Goal: Task Accomplishment & Management: Manage account settings

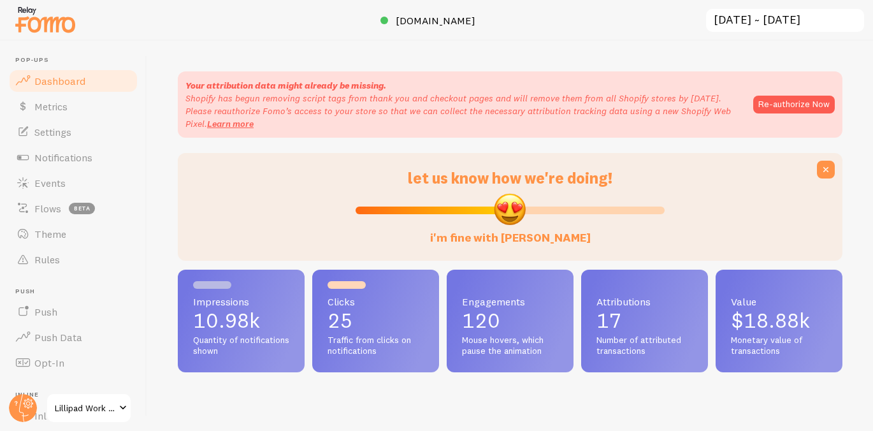
scroll to position [335, 665]
click at [82, 184] on link "Events" at bounding box center [73, 182] width 131 height 25
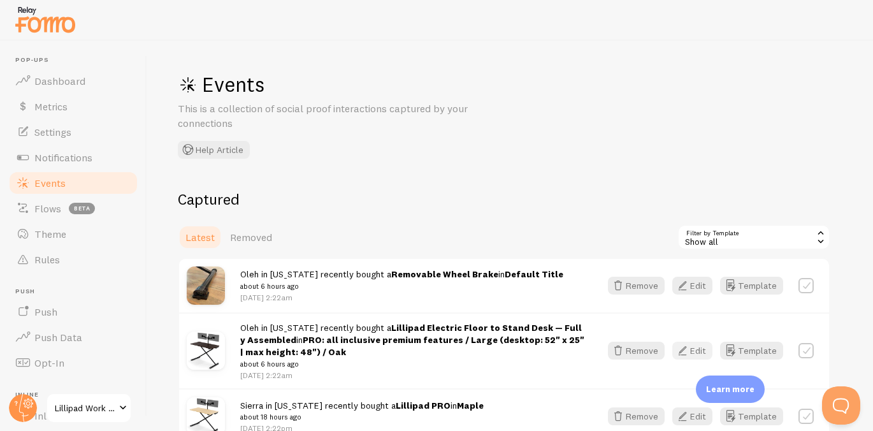
click at [690, 349] on icon "button" at bounding box center [682, 350] width 15 height 15
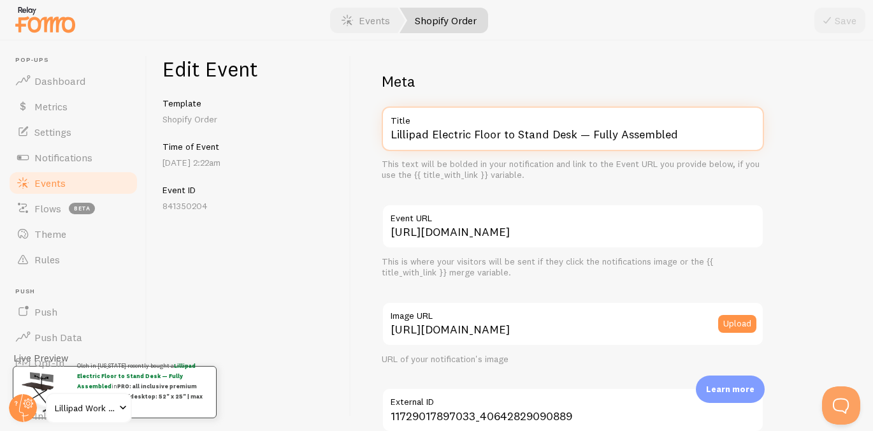
drag, startPoint x: 430, startPoint y: 135, endPoint x: 631, endPoint y: 191, distance: 208.4
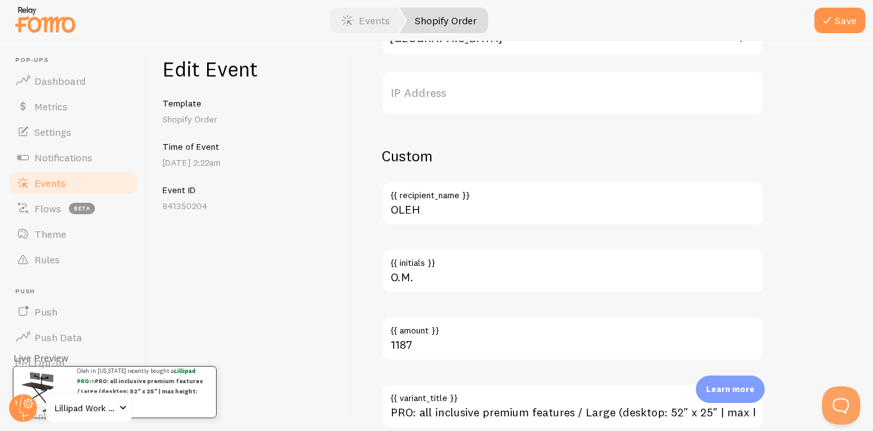
scroll to position [807, 0]
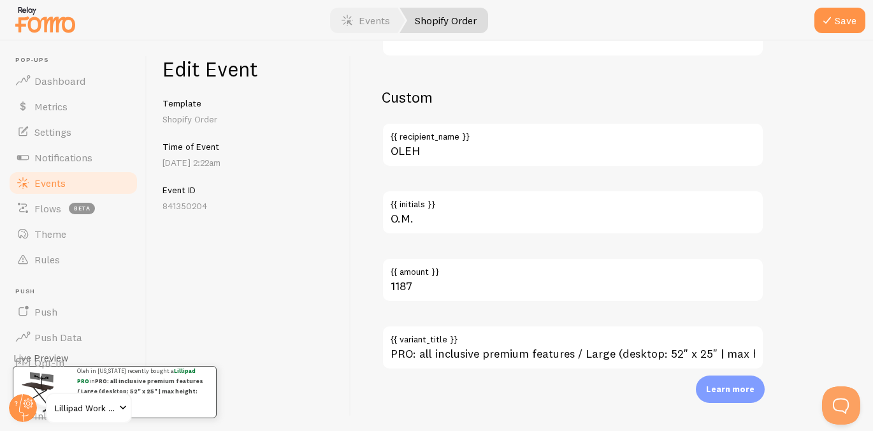
type input "Lillipad PRO"
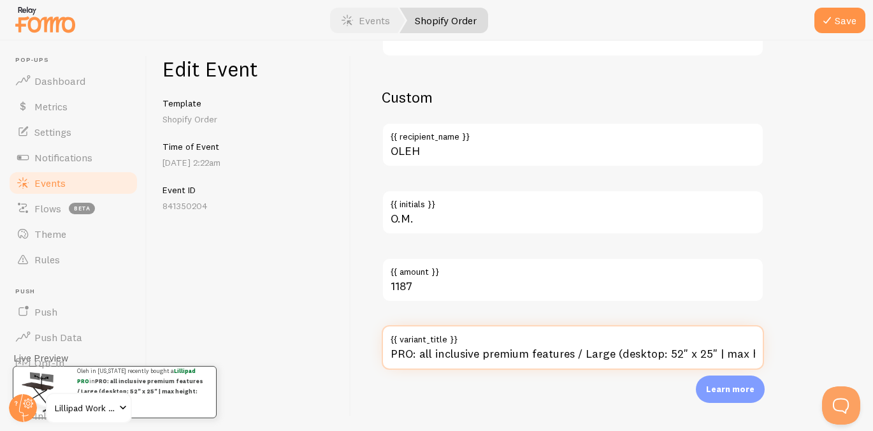
click at [579, 357] on input "PRO: all inclusive premium features / Large (desktop: 52" x 25" | max height: 4…" at bounding box center [573, 347] width 382 height 45
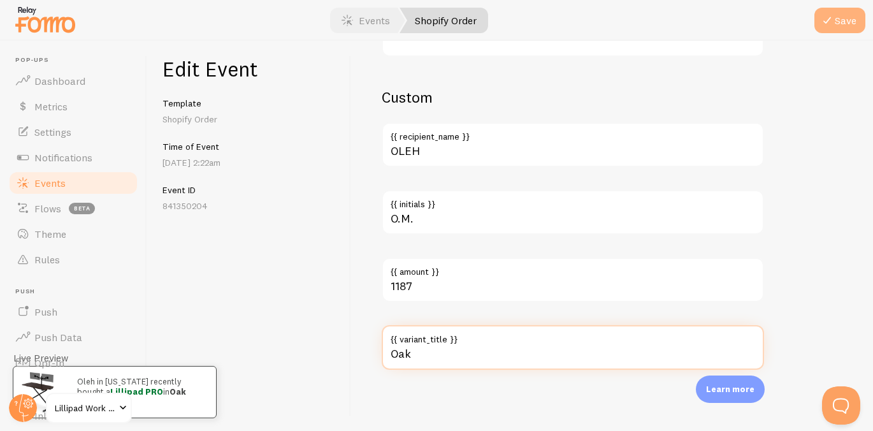
type input "Oak"
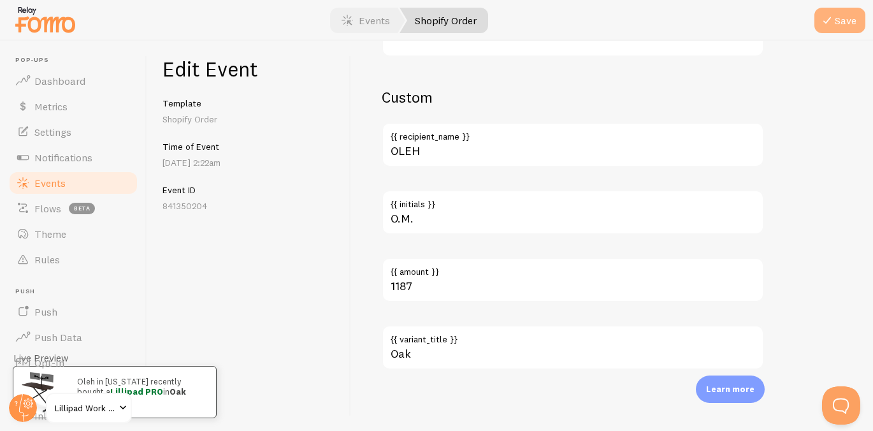
click at [834, 15] on icon "submit" at bounding box center [827, 20] width 15 height 15
click at [60, 188] on span "Events" at bounding box center [49, 183] width 31 height 13
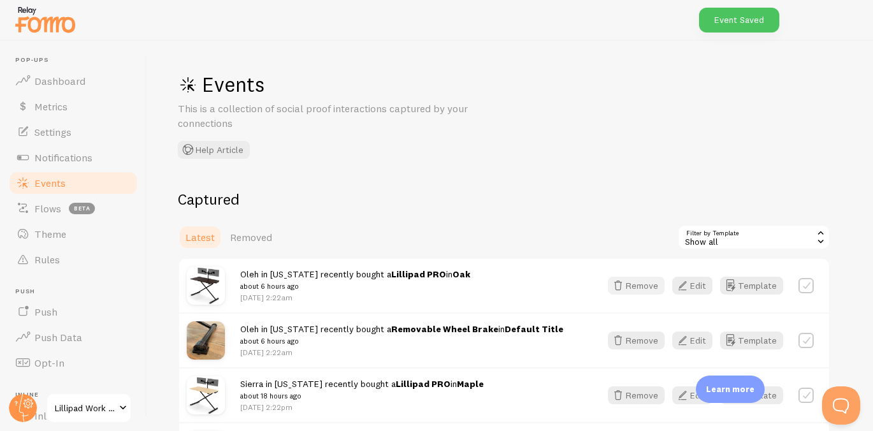
click at [650, 282] on button "Remove" at bounding box center [636, 286] width 57 height 18
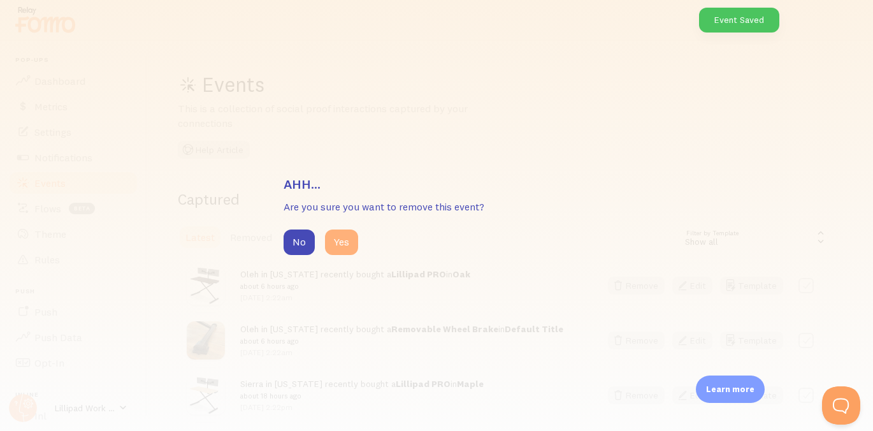
click at [342, 240] on button "Yes" at bounding box center [341, 241] width 33 height 25
